Goal: Task Accomplishment & Management: Use online tool/utility

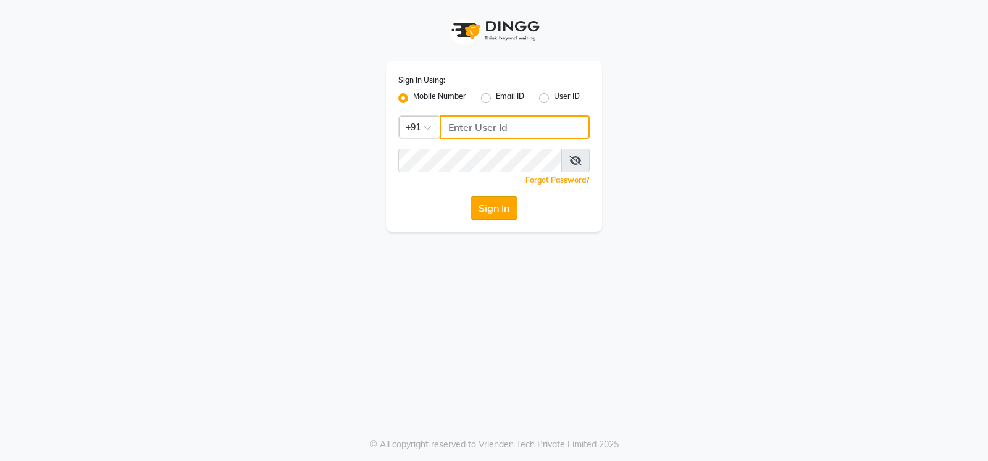
type input "9026627525"
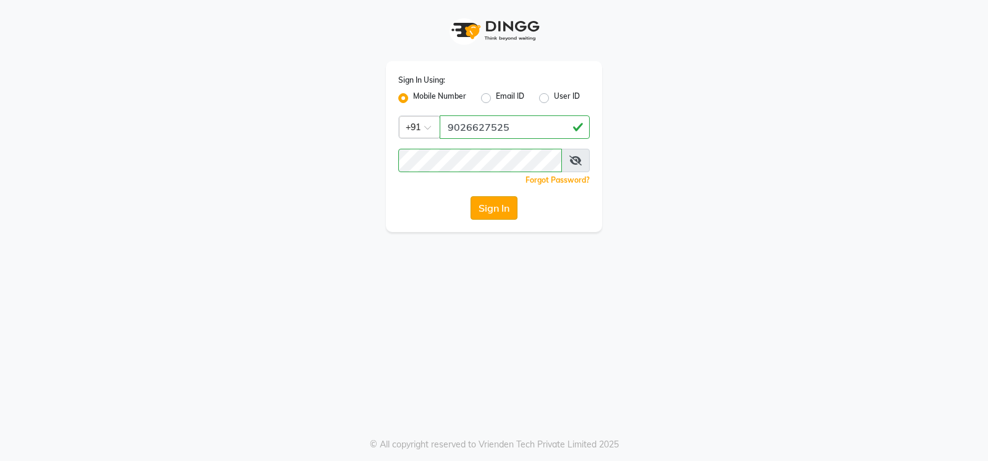
click at [492, 202] on button "Sign In" at bounding box center [493, 207] width 47 height 23
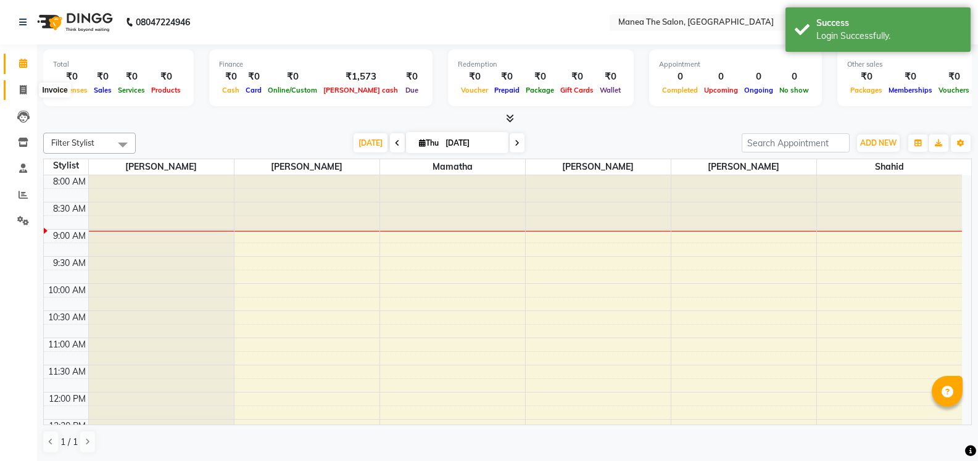
click at [25, 84] on span at bounding box center [23, 90] width 22 height 14
select select "service"
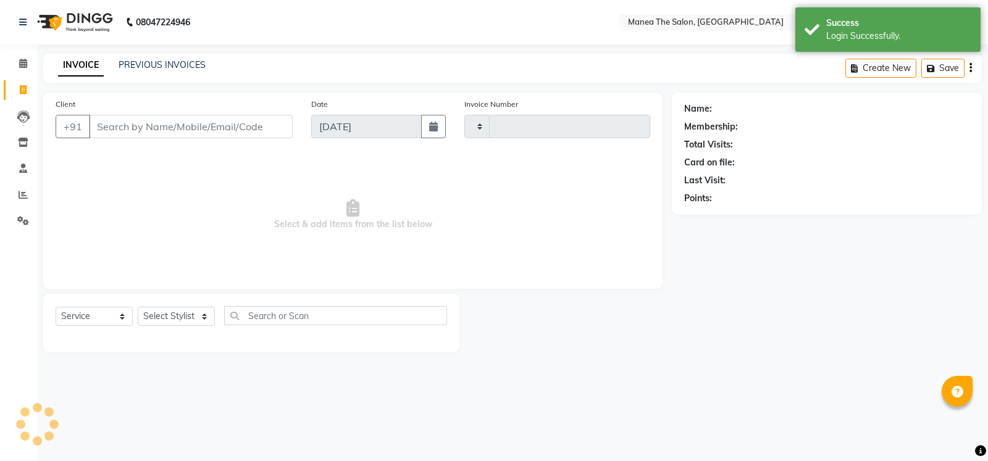
type input "1642"
select select "5514"
